Goal: Navigation & Orientation: Find specific page/section

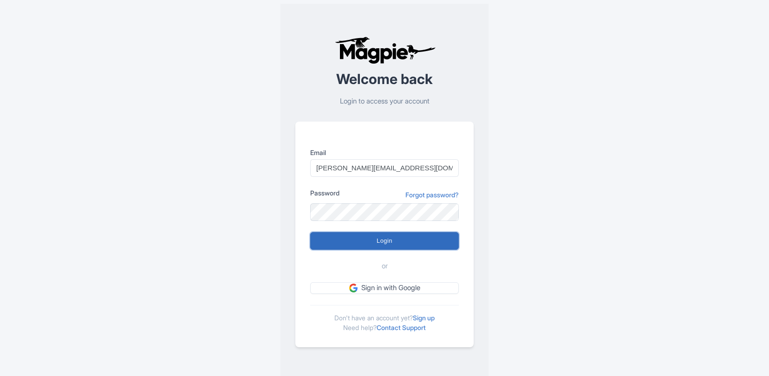
click at [385, 241] on input "Login" at bounding box center [384, 241] width 149 height 18
type input "Logging in..."
